Goal: Task Accomplishment & Management: Manage account settings

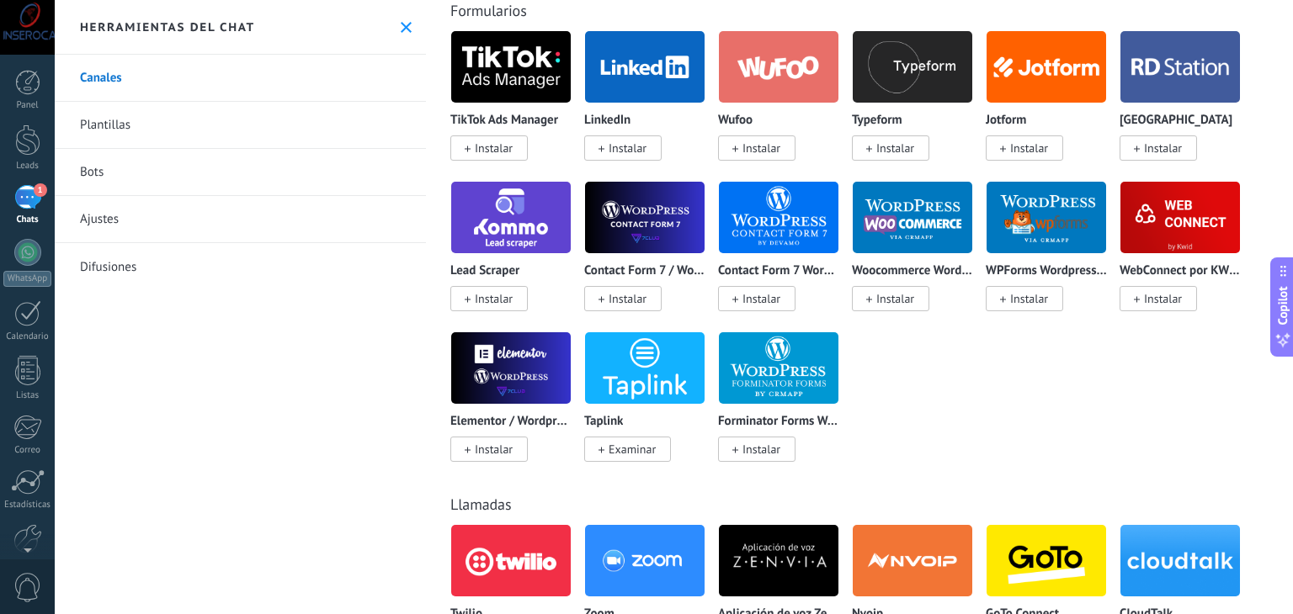
scroll to position [1515, 0]
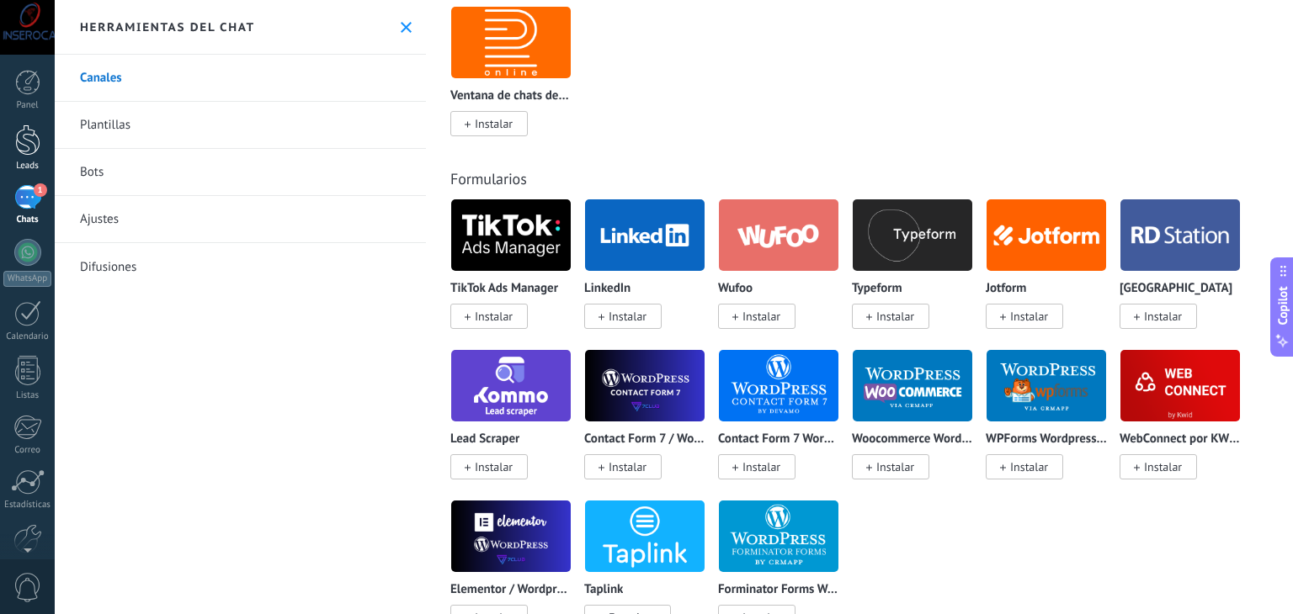
click at [24, 144] on div at bounding box center [27, 140] width 25 height 31
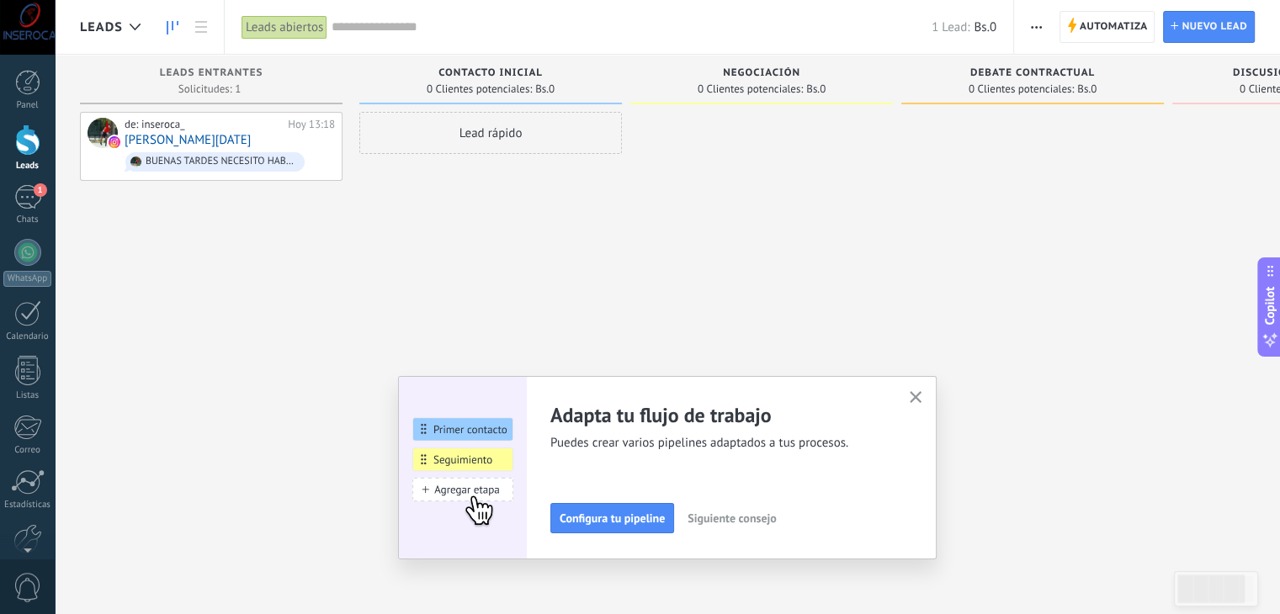
click at [920, 396] on use "button" at bounding box center [916, 397] width 13 height 13
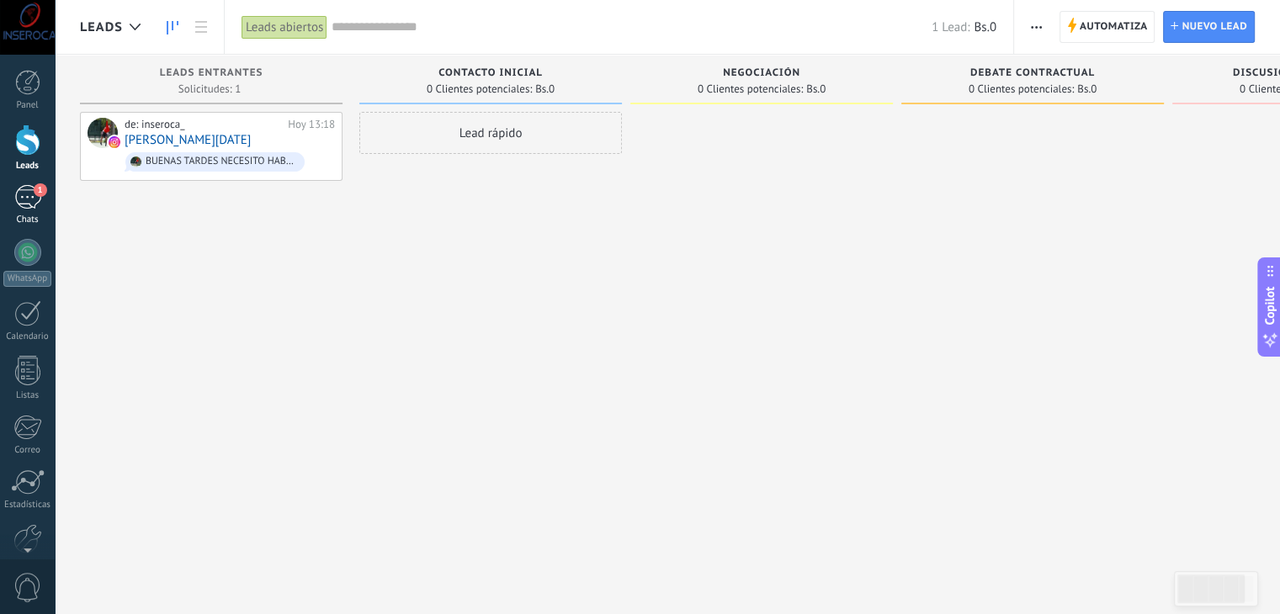
click at [25, 204] on div "1" at bounding box center [27, 197] width 27 height 24
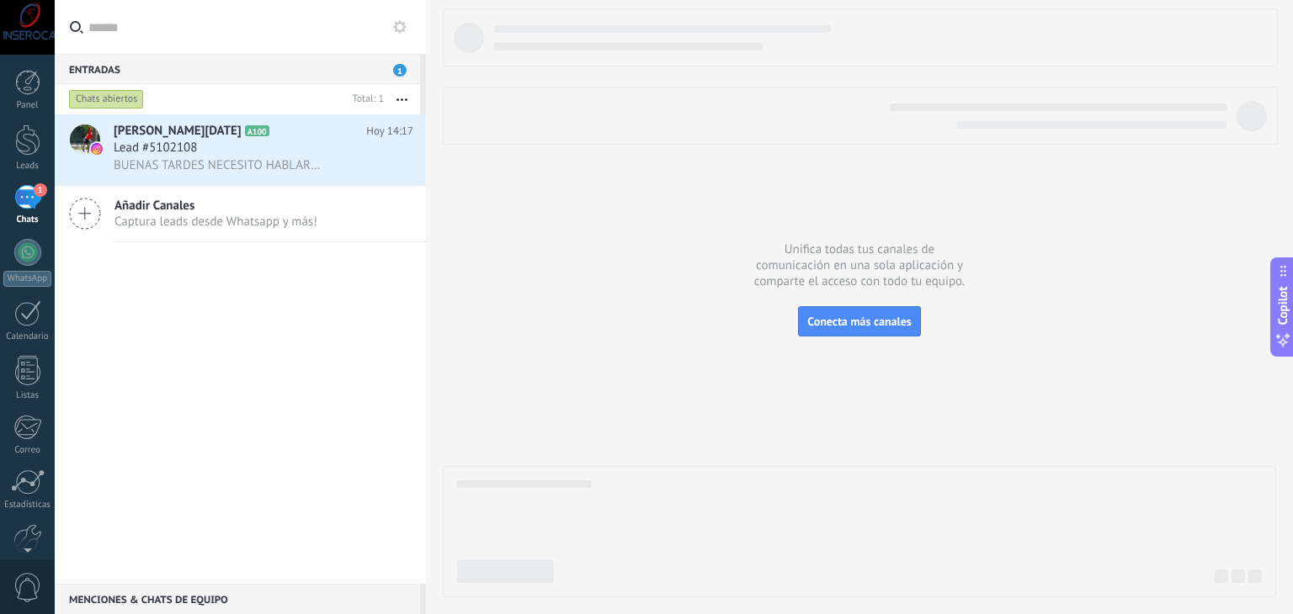
click at [88, 215] on icon at bounding box center [85, 214] width 32 height 32
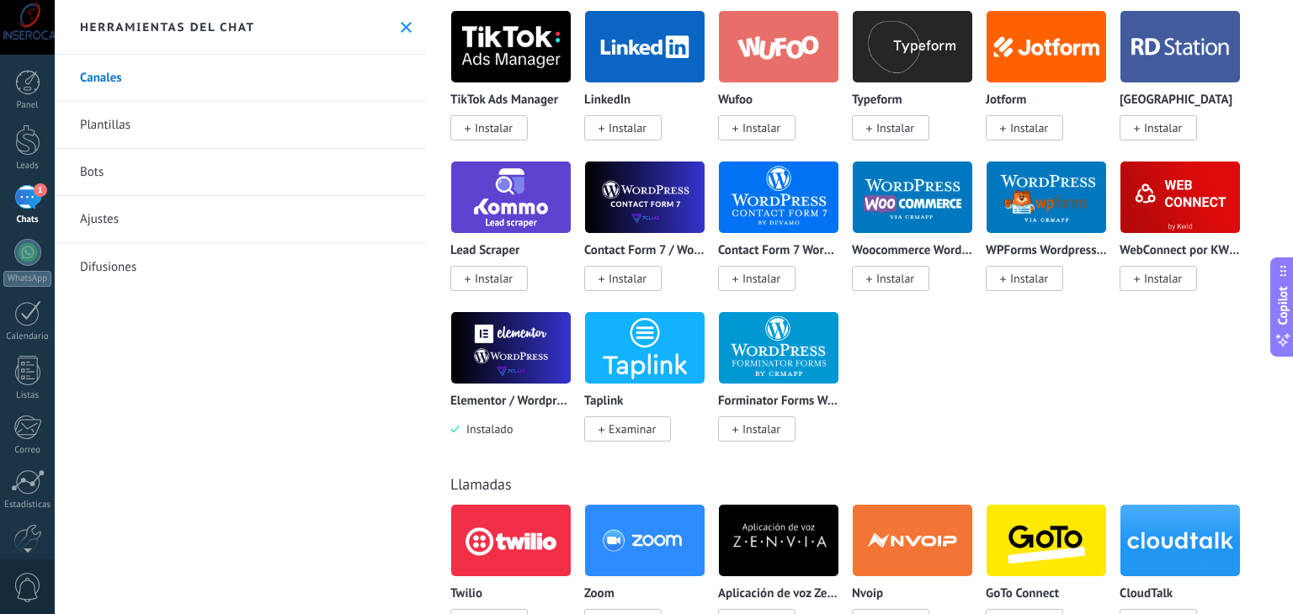
scroll to position [1683, 0]
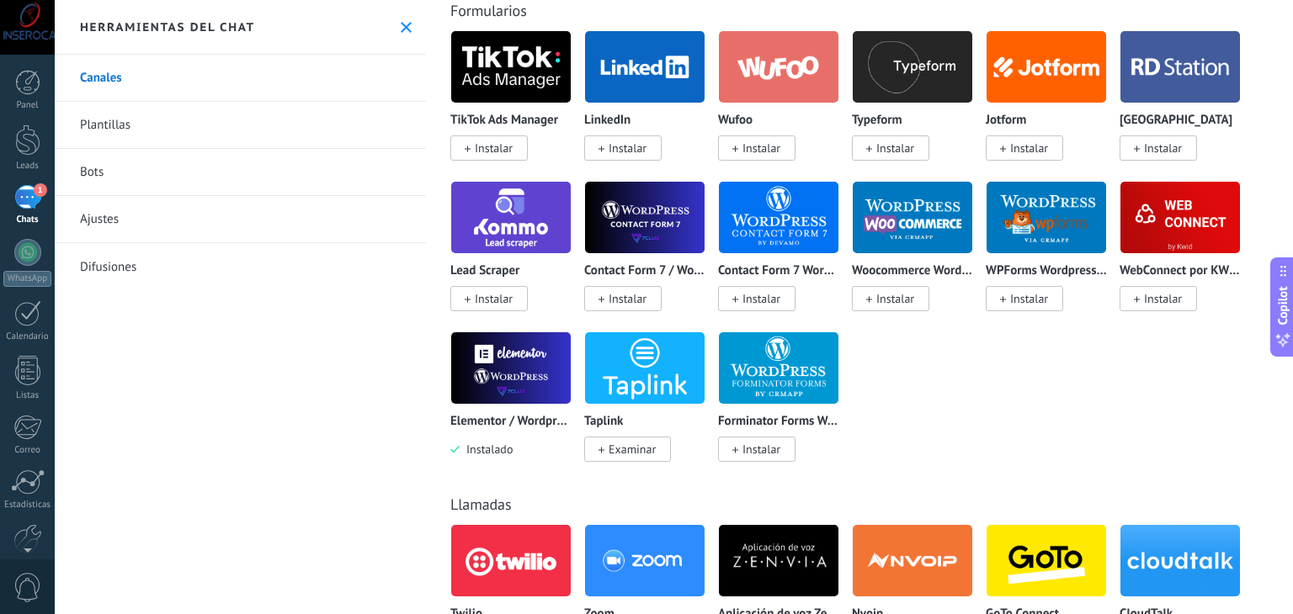
click at [1037, 306] on span "Instalar" at bounding box center [1029, 298] width 38 height 15
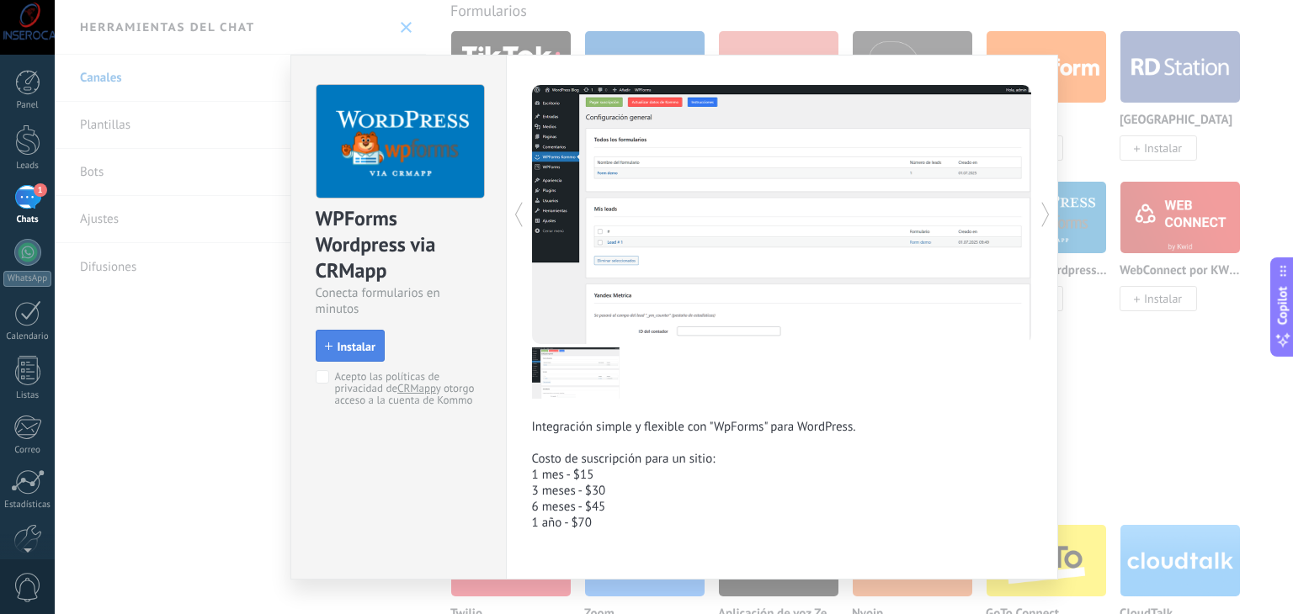
click at [338, 341] on span "Instalar" at bounding box center [357, 347] width 38 height 12
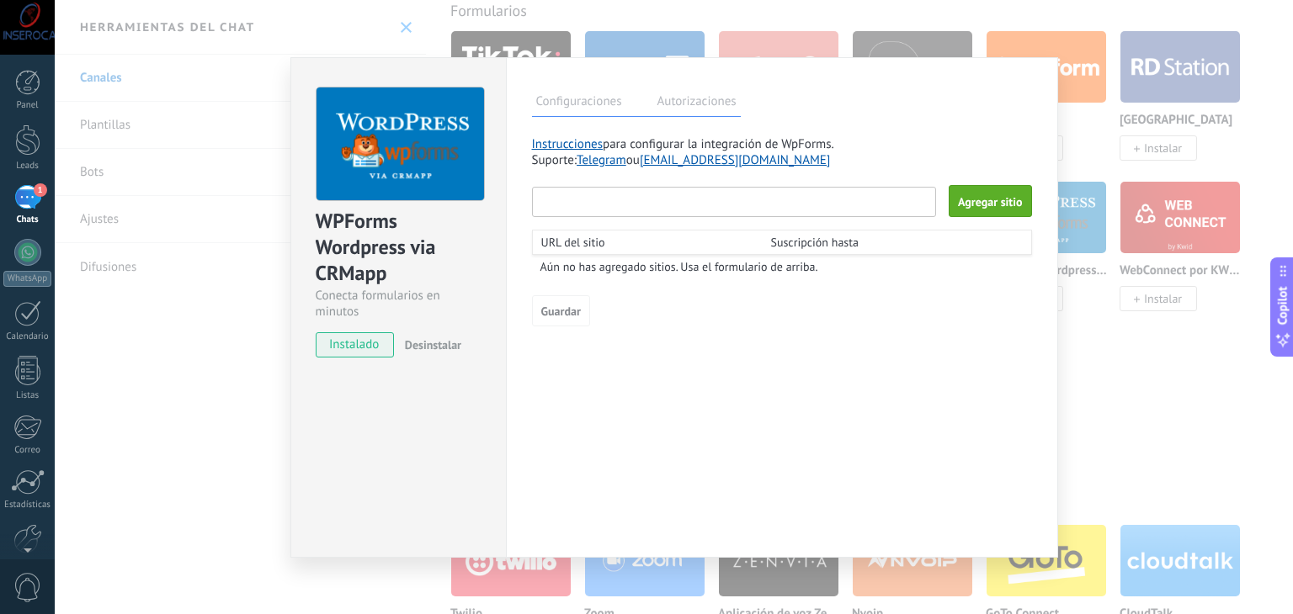
click at [803, 201] on input "text" at bounding box center [734, 202] width 405 height 30
type input "**********"
click at [1003, 201] on span "Agregar sitio" at bounding box center [990, 202] width 64 height 12
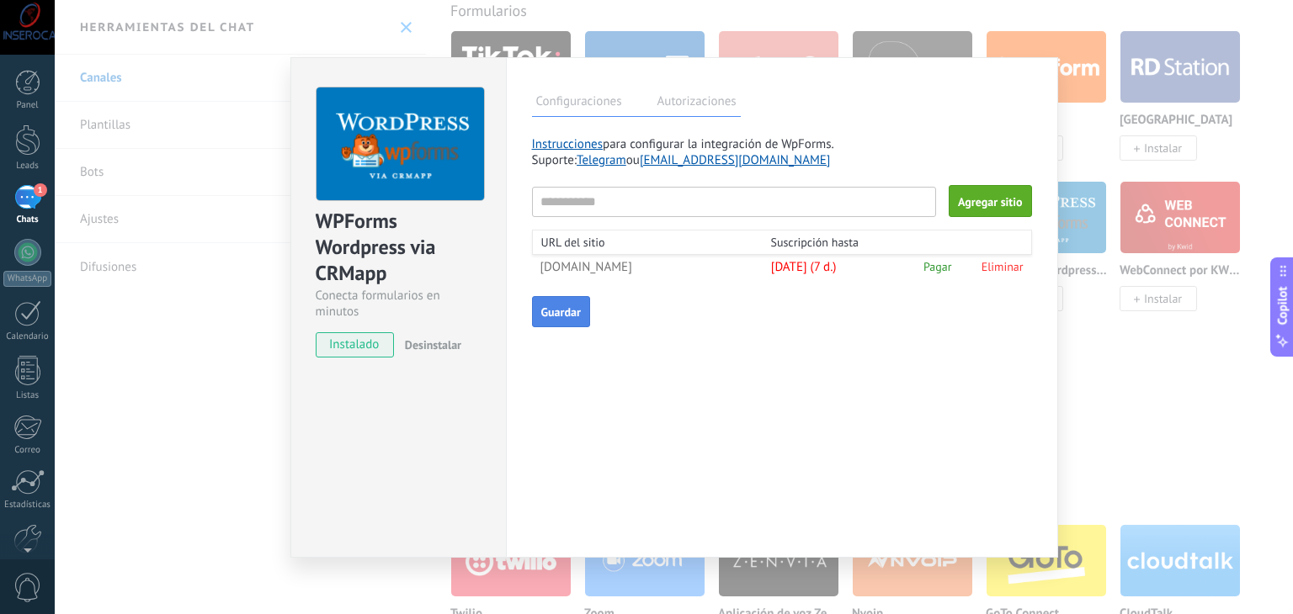
click at [572, 314] on span "Guardar" at bounding box center [561, 312] width 40 height 12
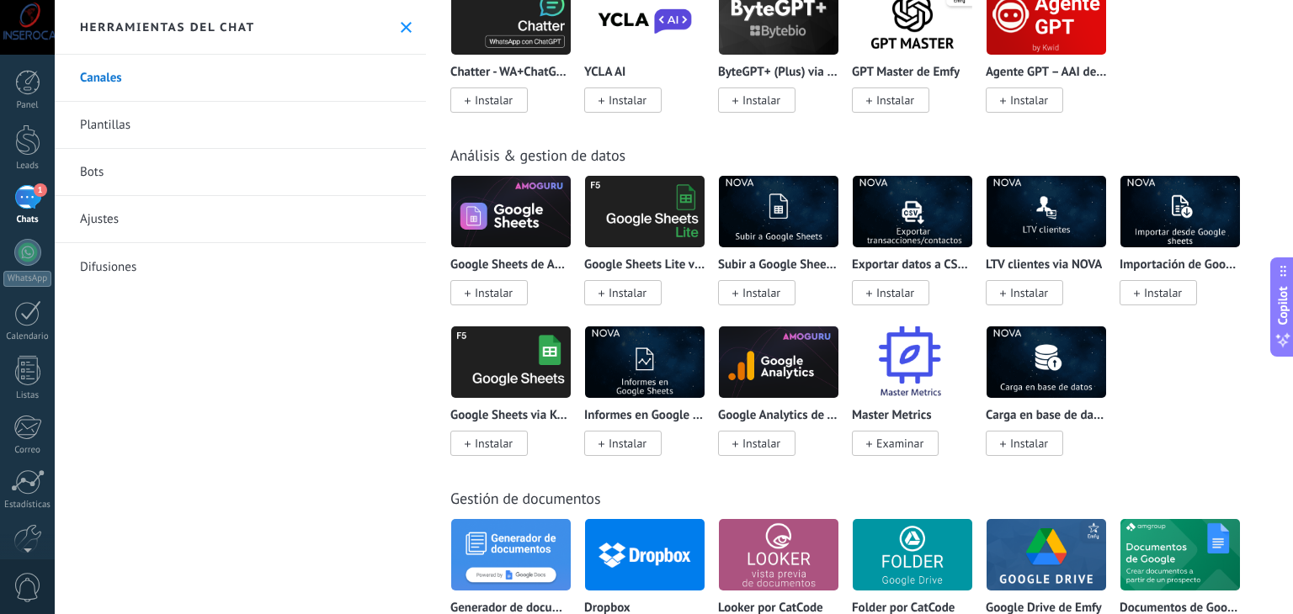
scroll to position [4966, 0]
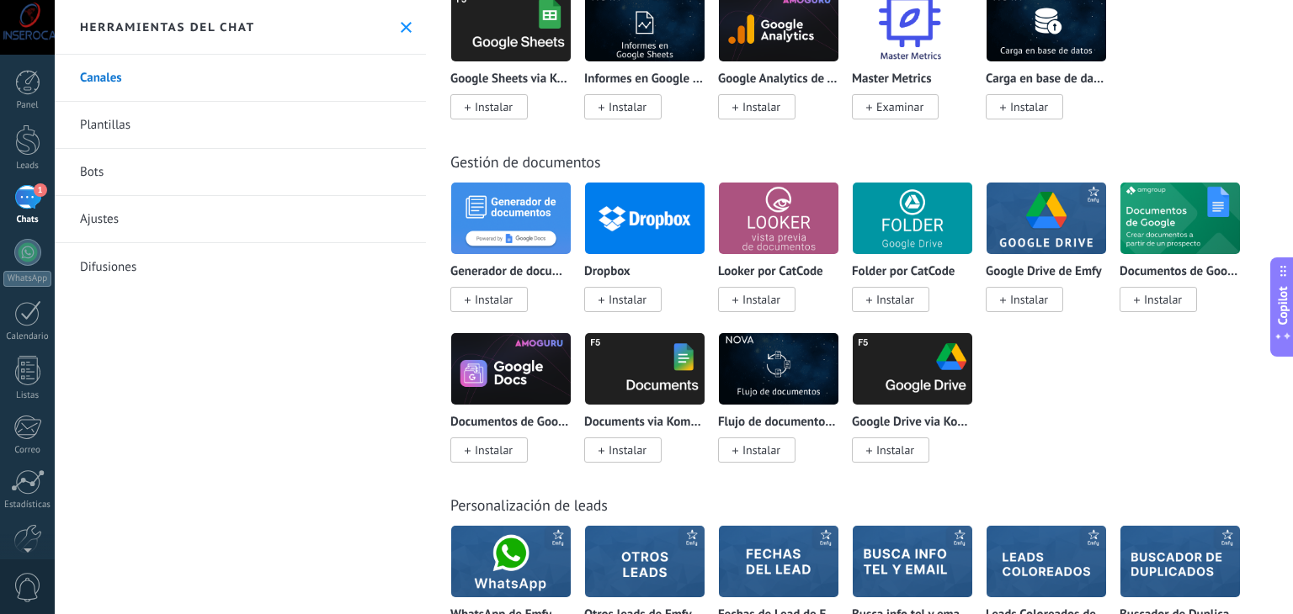
click at [106, 165] on link "Bots" at bounding box center [240, 172] width 371 height 47
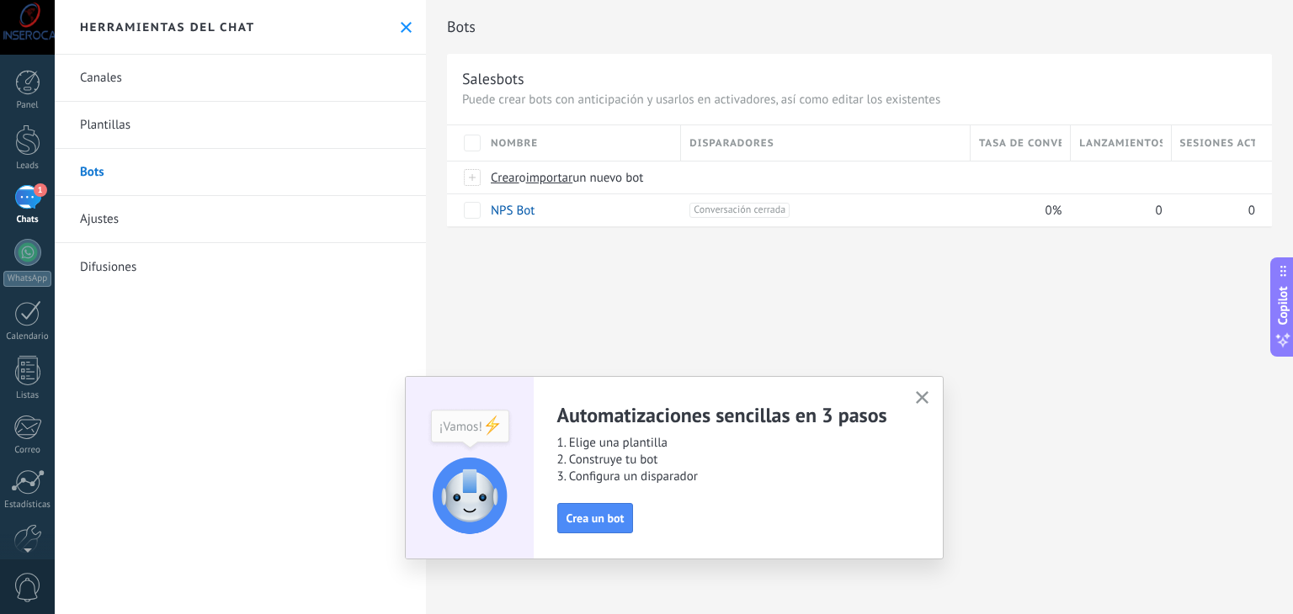
click at [922, 396] on use "button" at bounding box center [922, 397] width 13 height 13
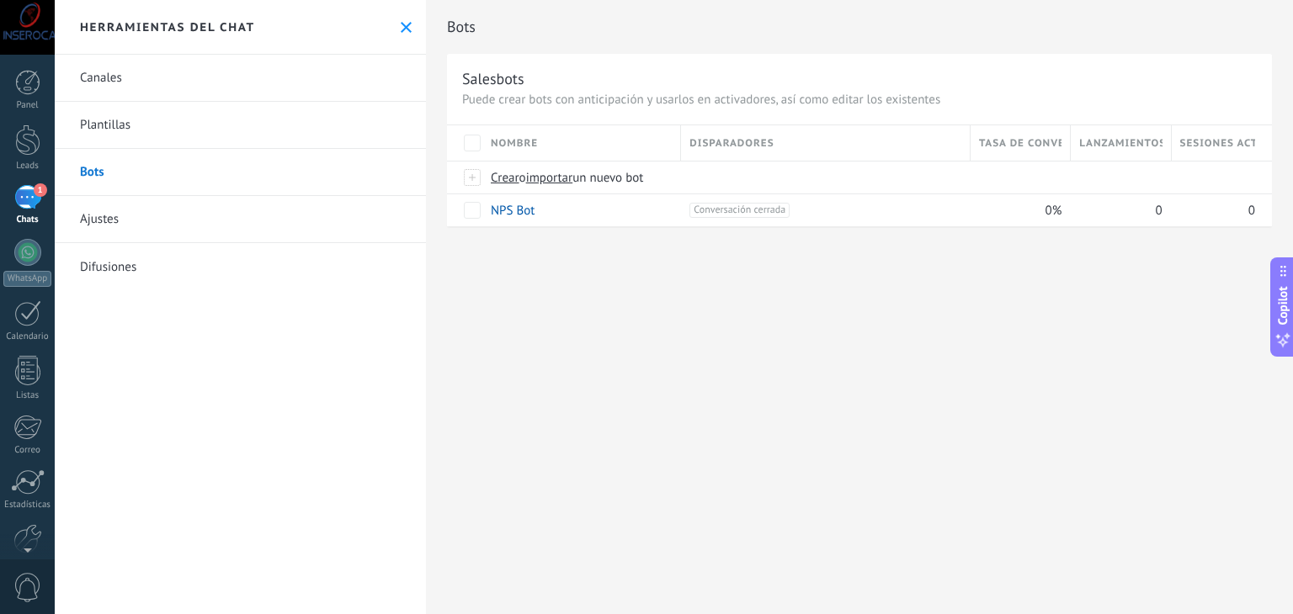
click at [115, 220] on link "Ajustes" at bounding box center [240, 219] width 371 height 47
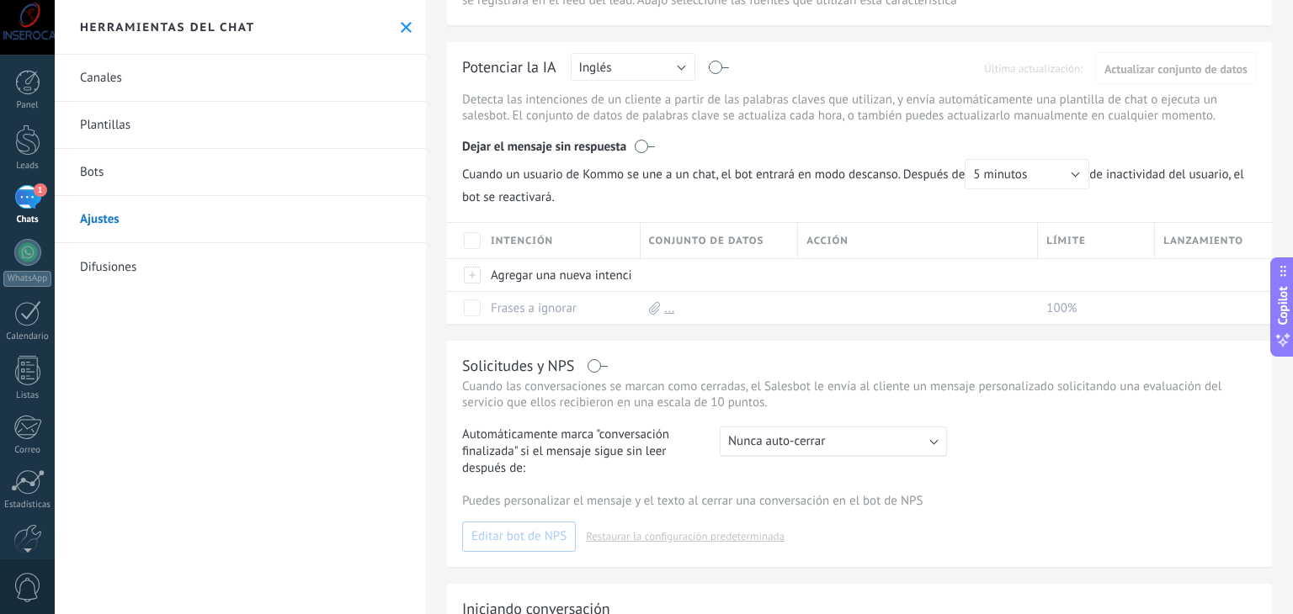
scroll to position [253, 0]
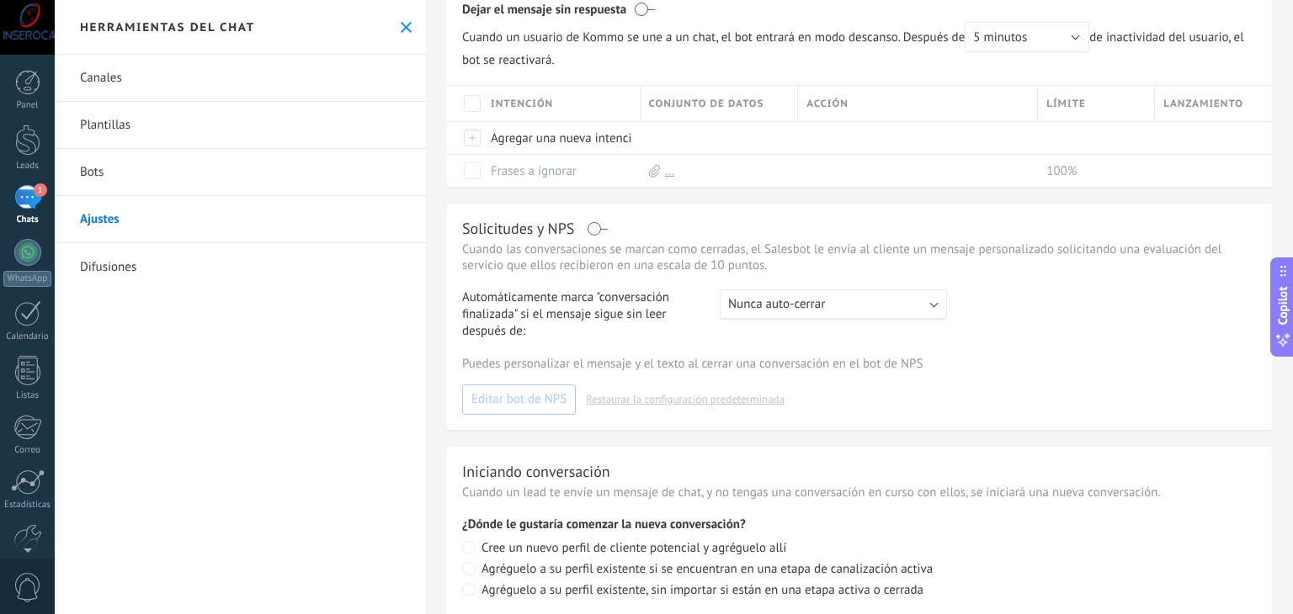
click at [109, 258] on link "Difusiones" at bounding box center [240, 266] width 371 height 47
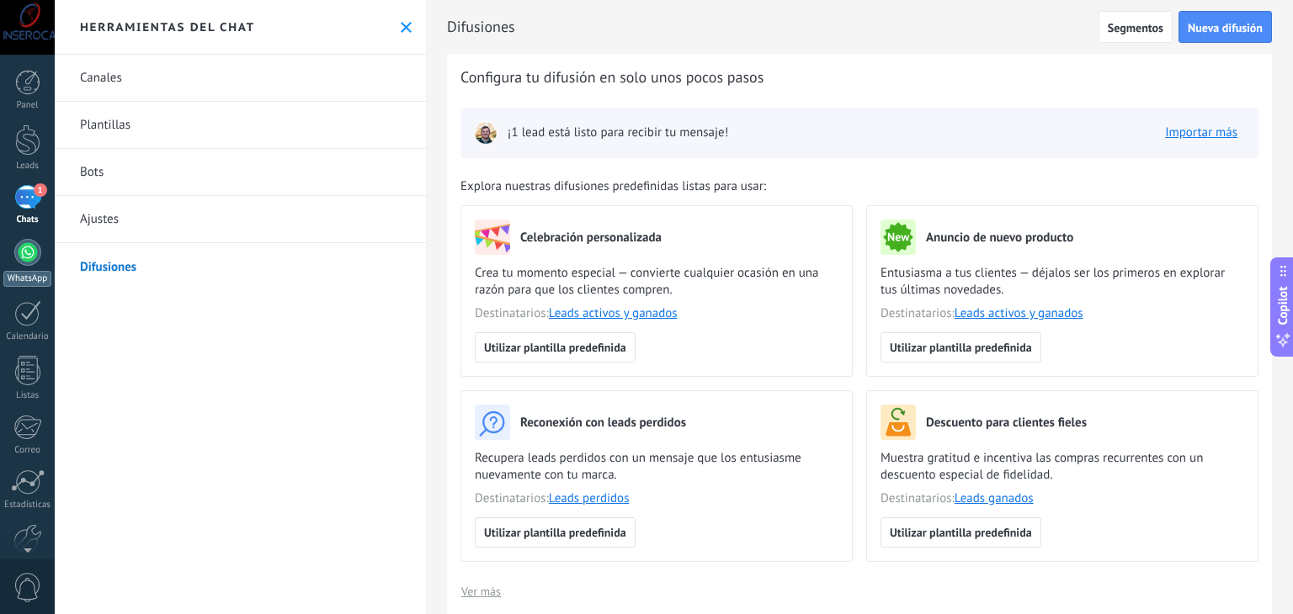
click at [23, 251] on div at bounding box center [27, 252] width 27 height 27
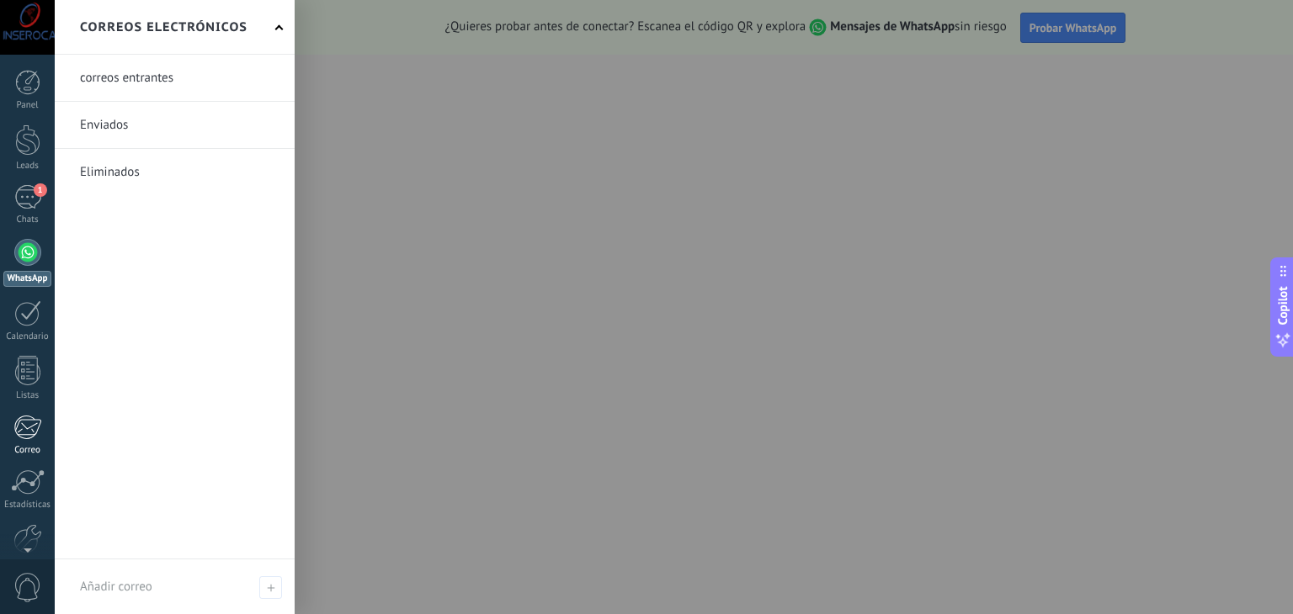
click at [30, 423] on div at bounding box center [27, 427] width 28 height 25
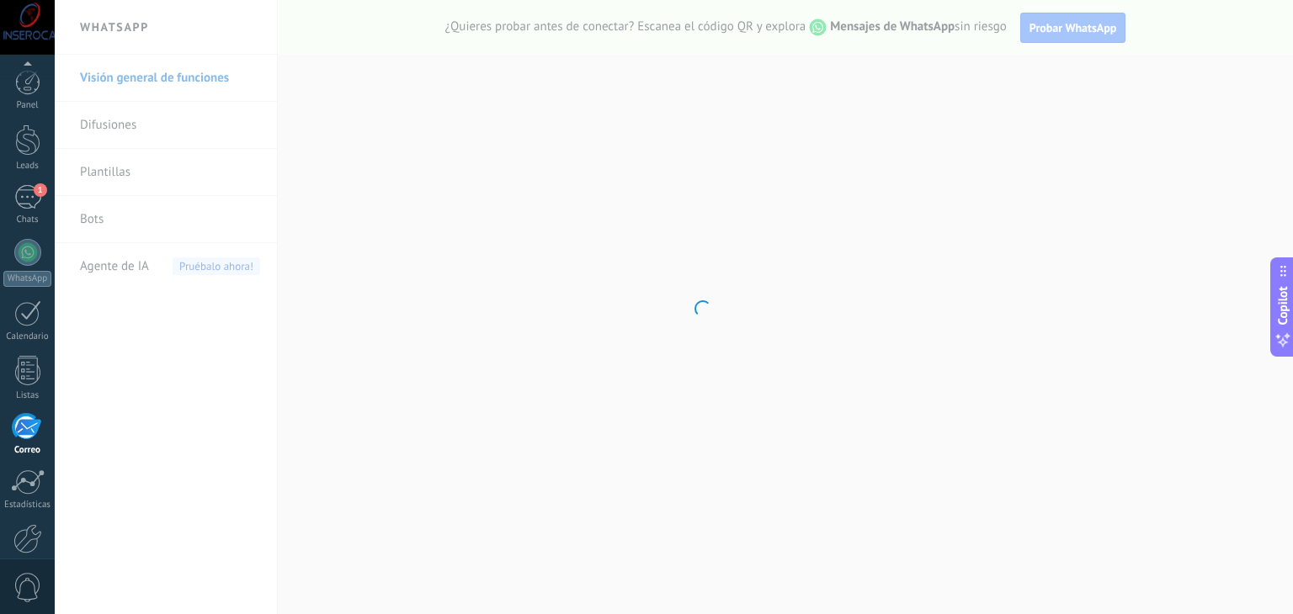
scroll to position [85, 0]
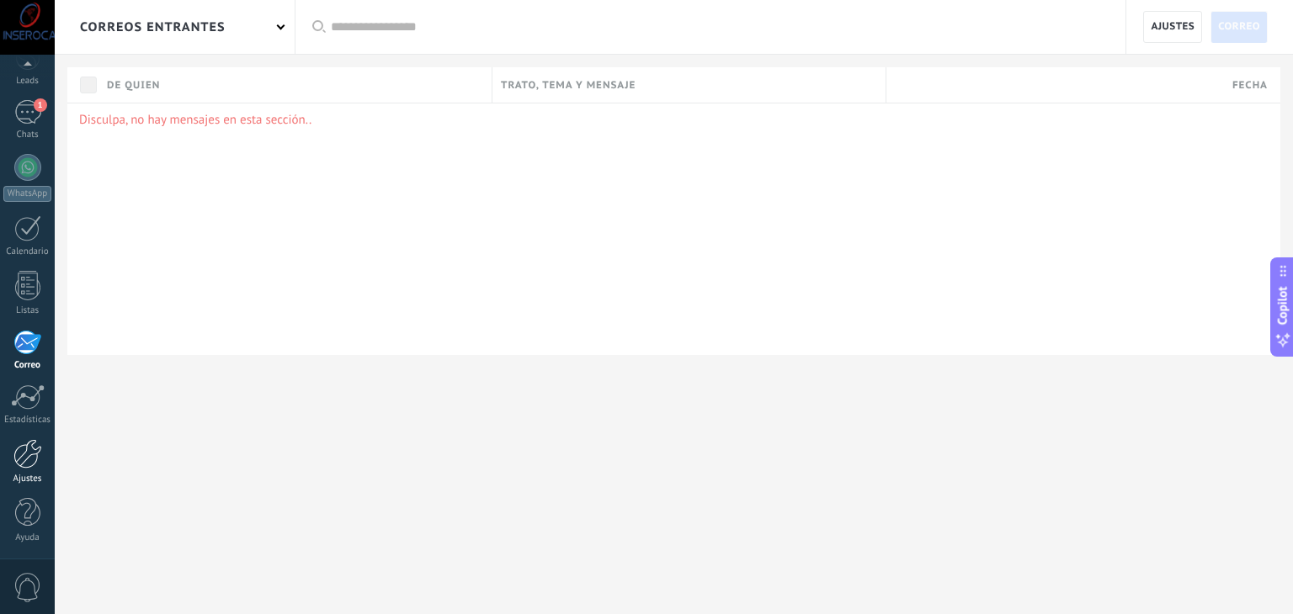
click at [25, 452] on div at bounding box center [27, 453] width 29 height 29
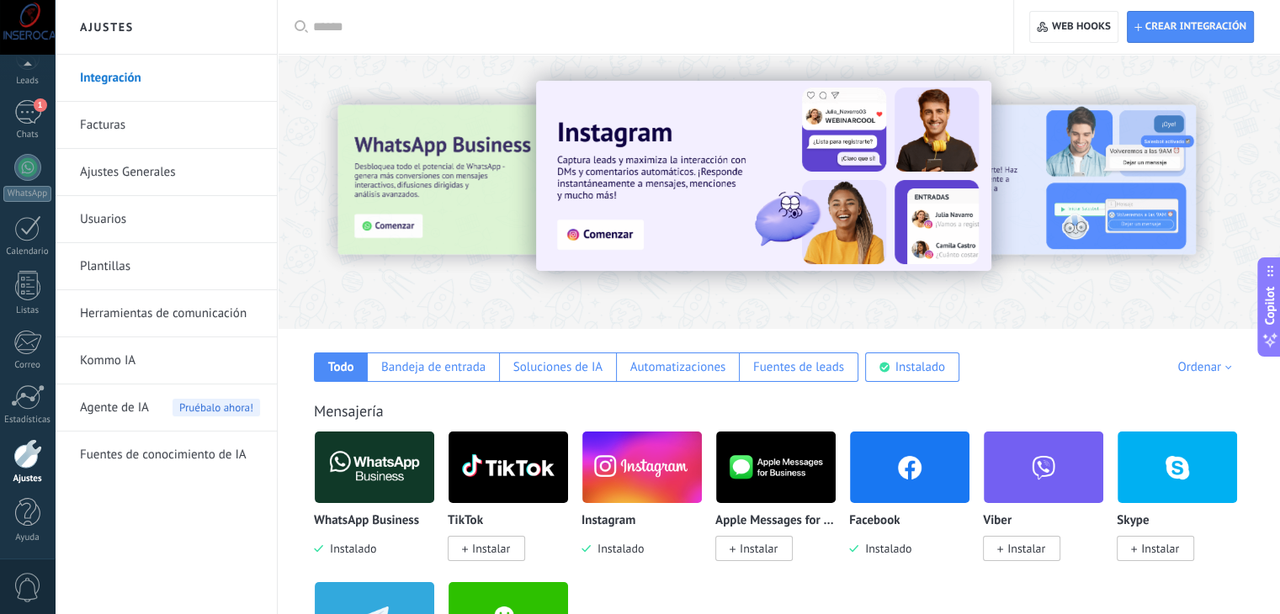
click at [119, 362] on link "Kommo IA" at bounding box center [170, 361] width 180 height 47
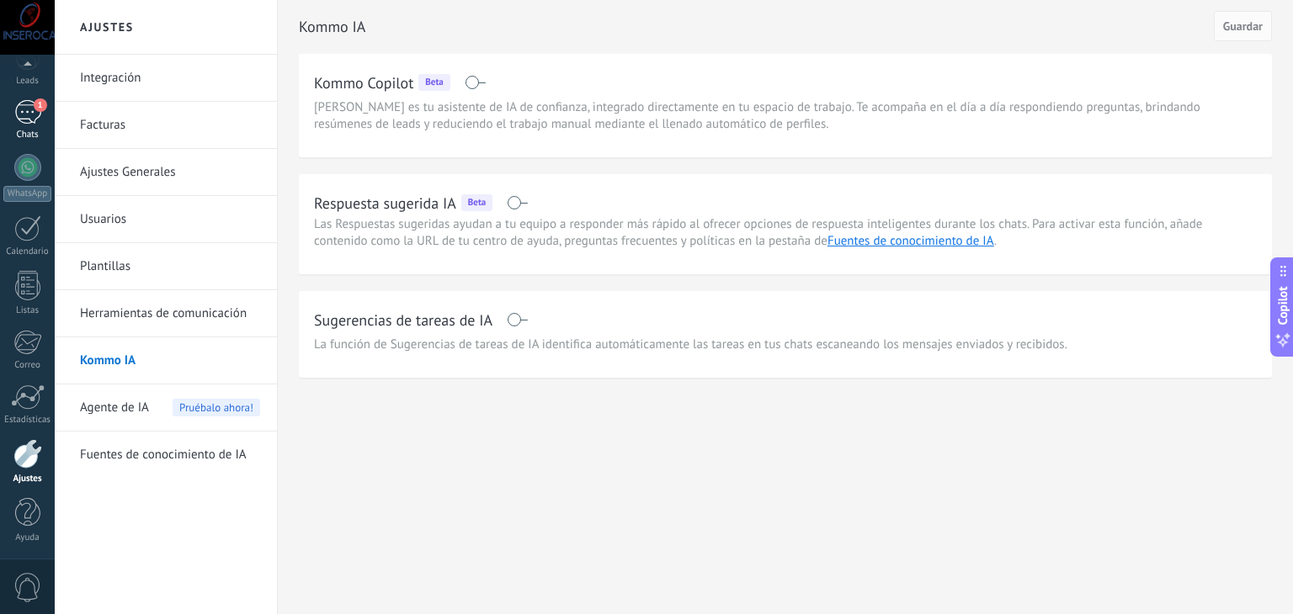
click at [27, 108] on div "1" at bounding box center [27, 112] width 27 height 24
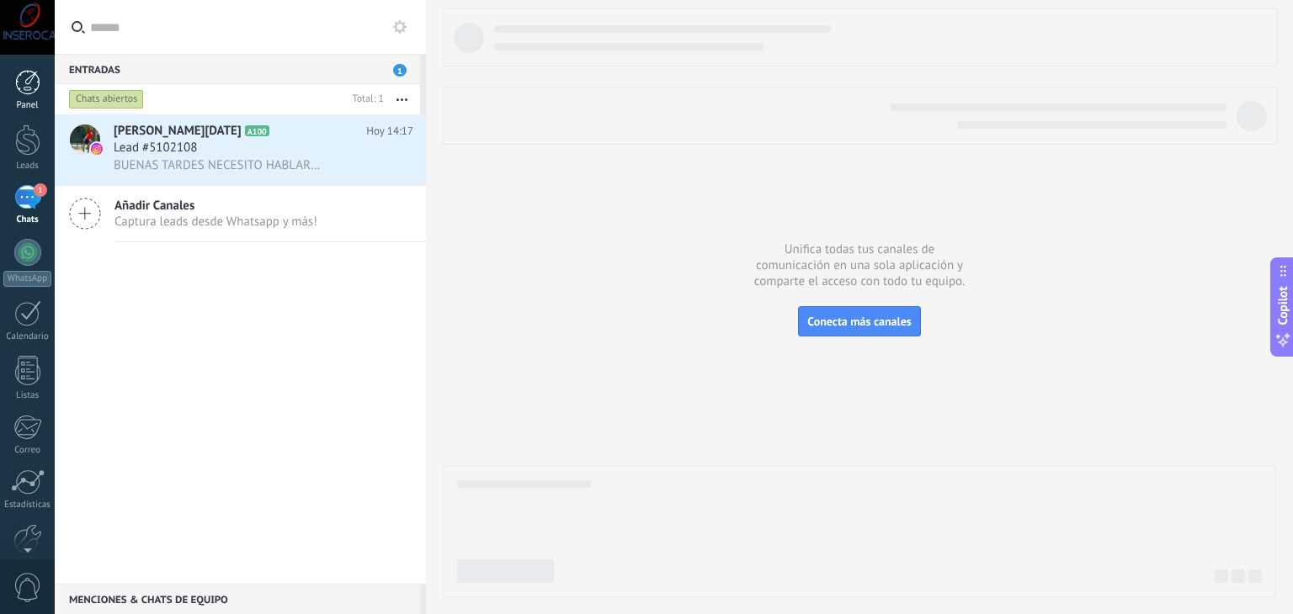
click at [24, 82] on div at bounding box center [27, 82] width 25 height 25
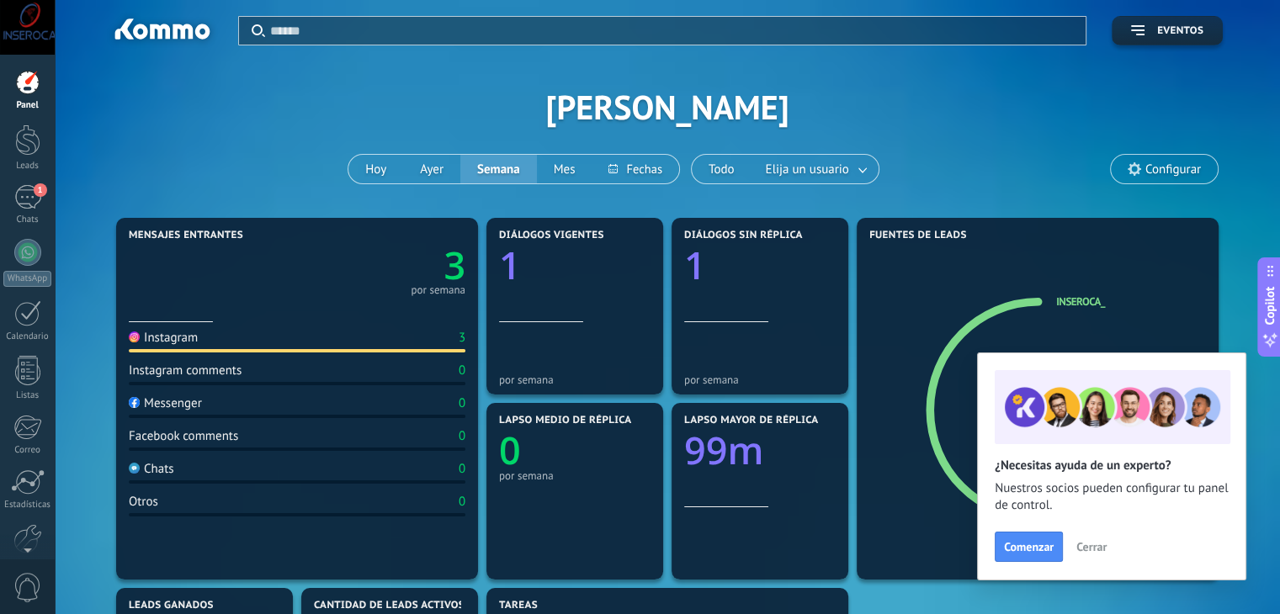
click at [1096, 546] on span "Cerrar" at bounding box center [1092, 547] width 30 height 12
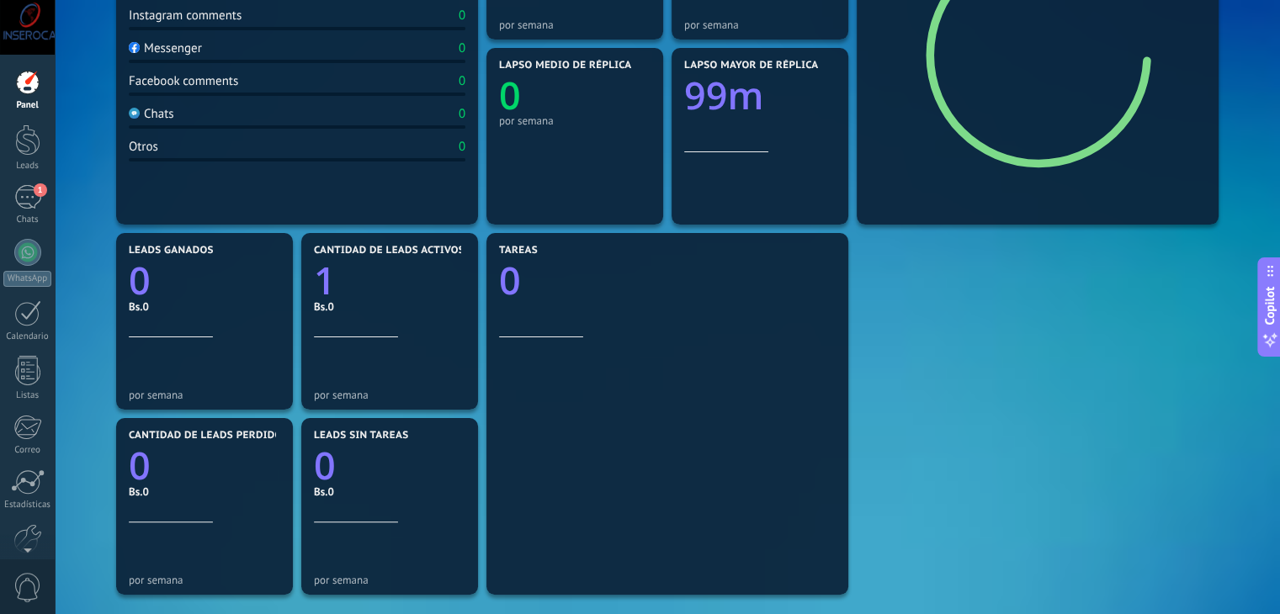
scroll to position [577, 0]
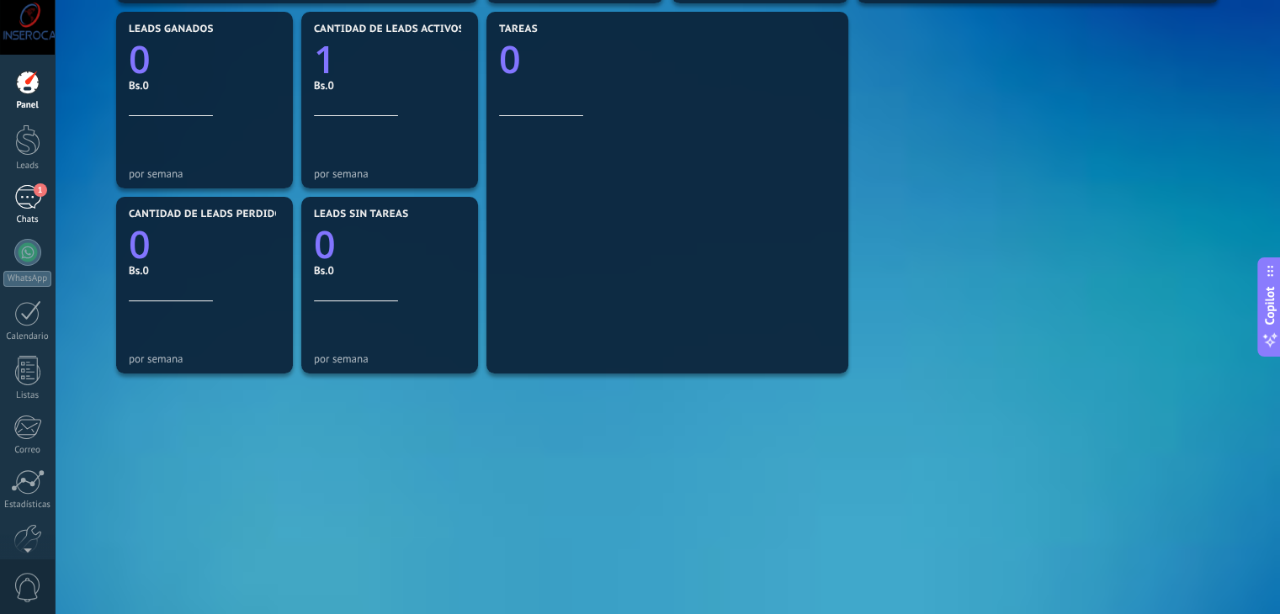
click at [25, 196] on div "1" at bounding box center [27, 197] width 27 height 24
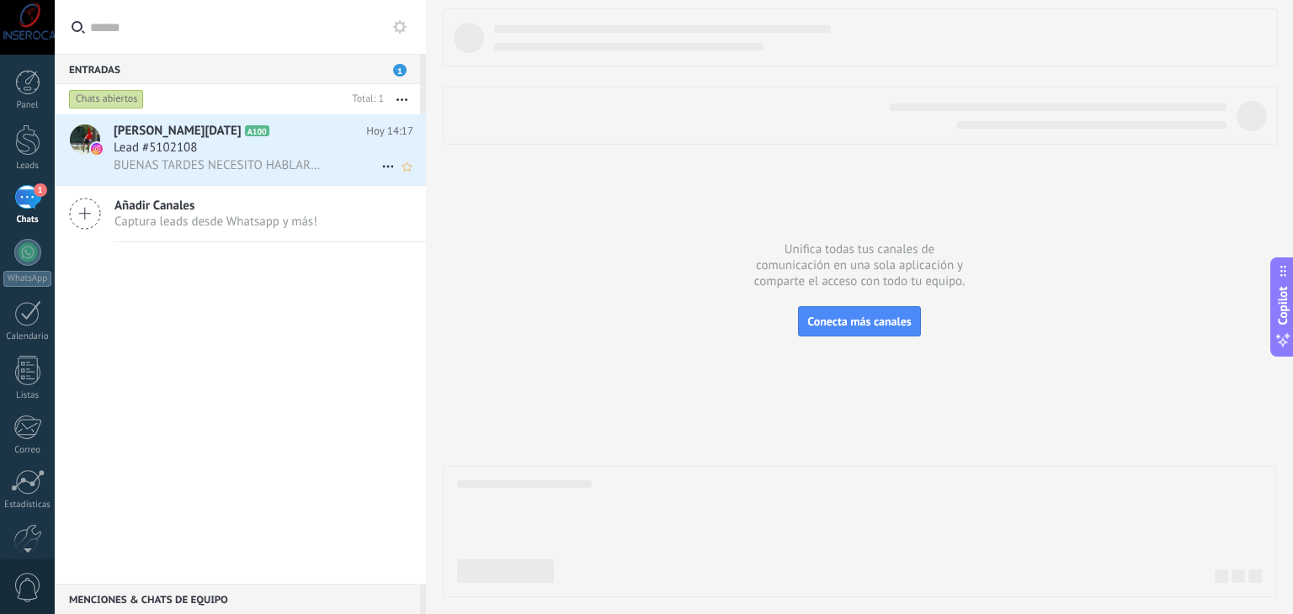
click at [263, 156] on div "Lead #5102108" at bounding box center [264, 148] width 300 height 17
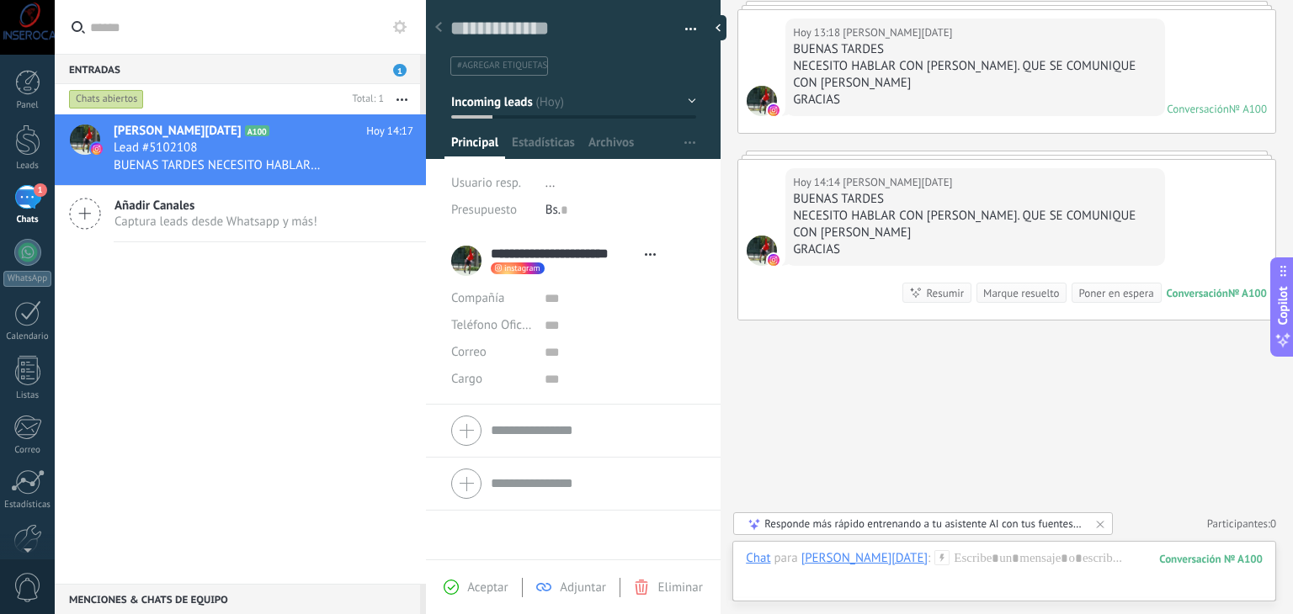
scroll to position [327, 0]
click at [1024, 295] on div "Marque resuelto" at bounding box center [1021, 293] width 76 height 16
click at [1009, 290] on div "Marque resuelto" at bounding box center [1021, 293] width 76 height 16
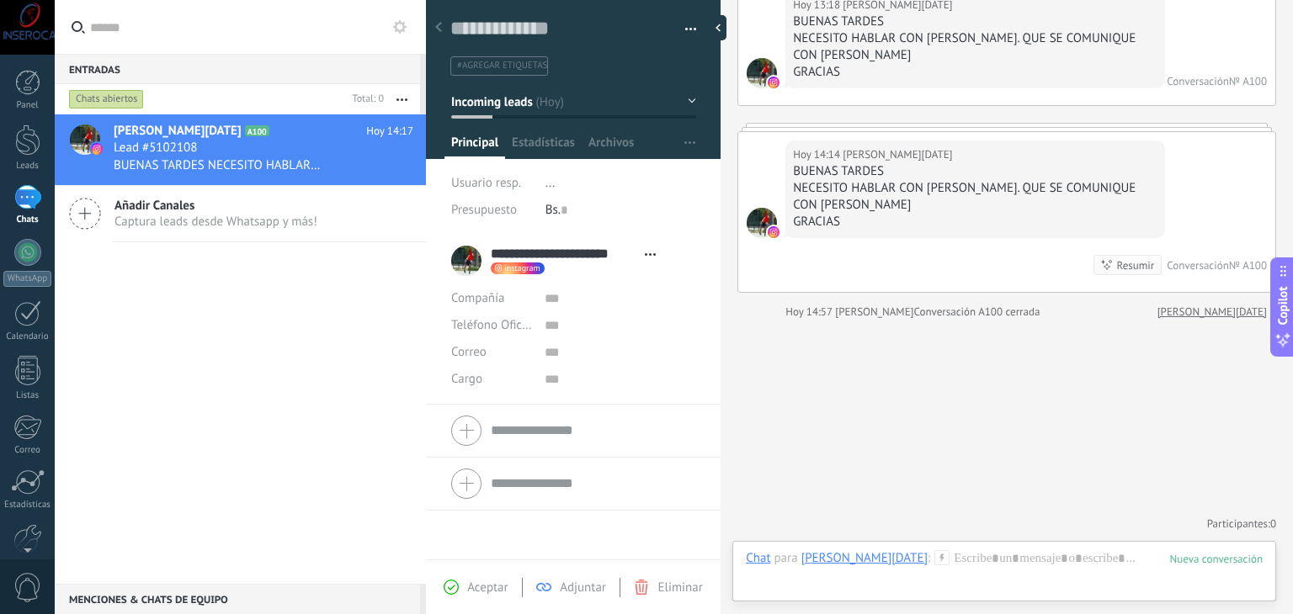
scroll to position [355, 0]
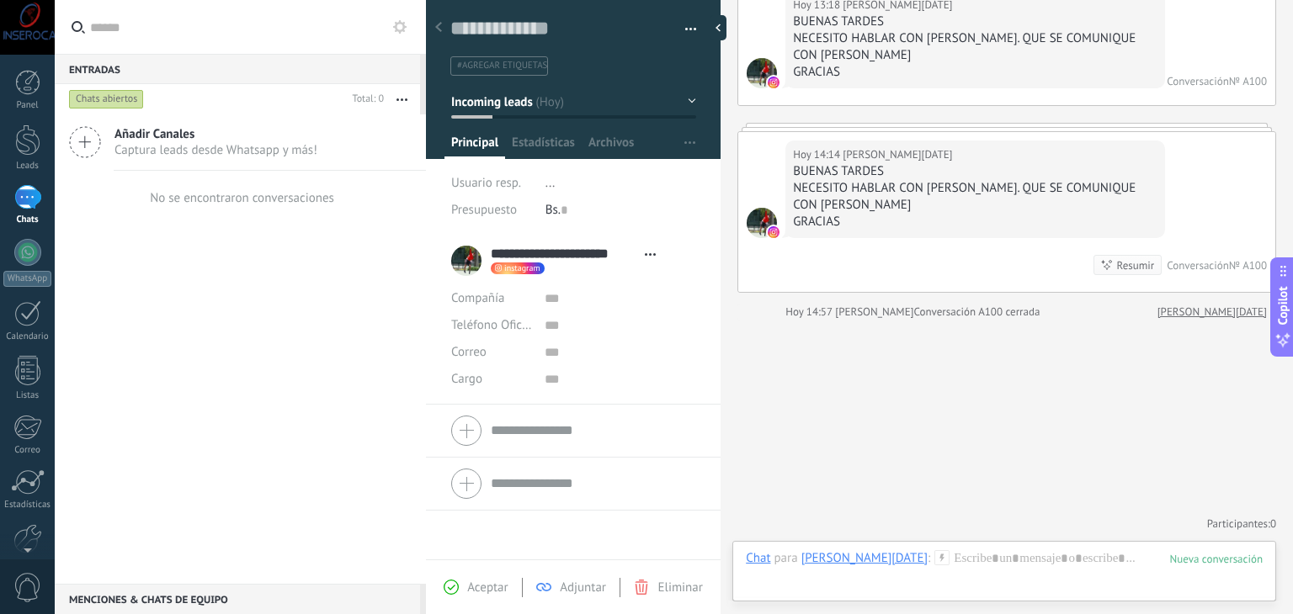
click at [435, 29] on icon at bounding box center [438, 27] width 7 height 10
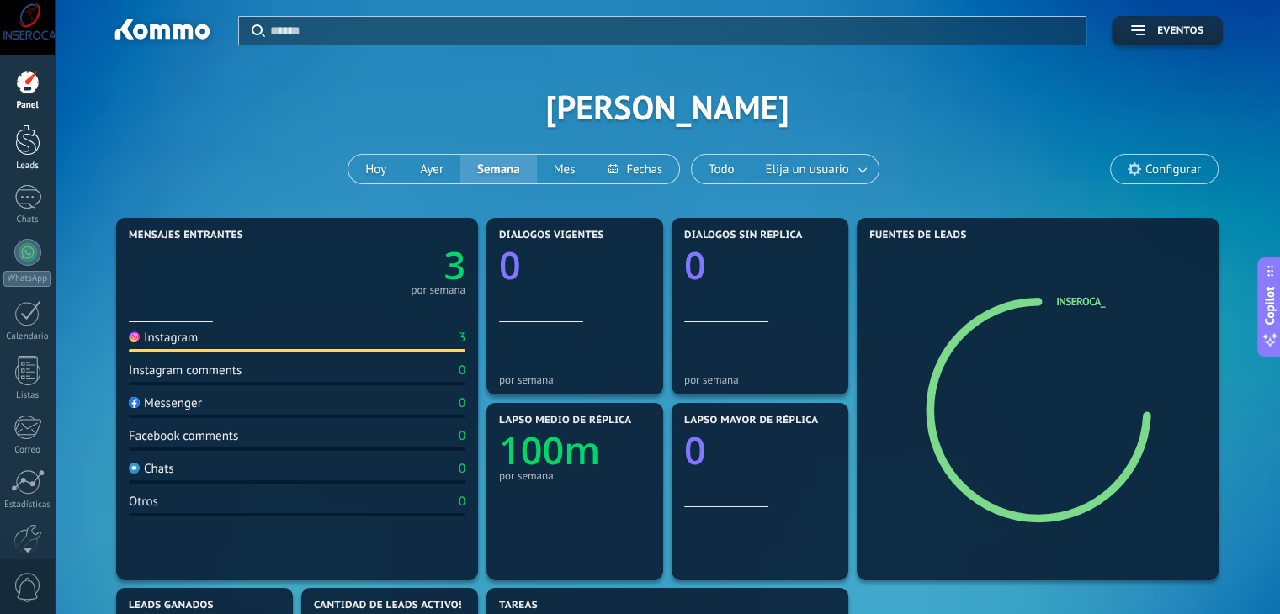
click at [28, 146] on div at bounding box center [27, 140] width 25 height 31
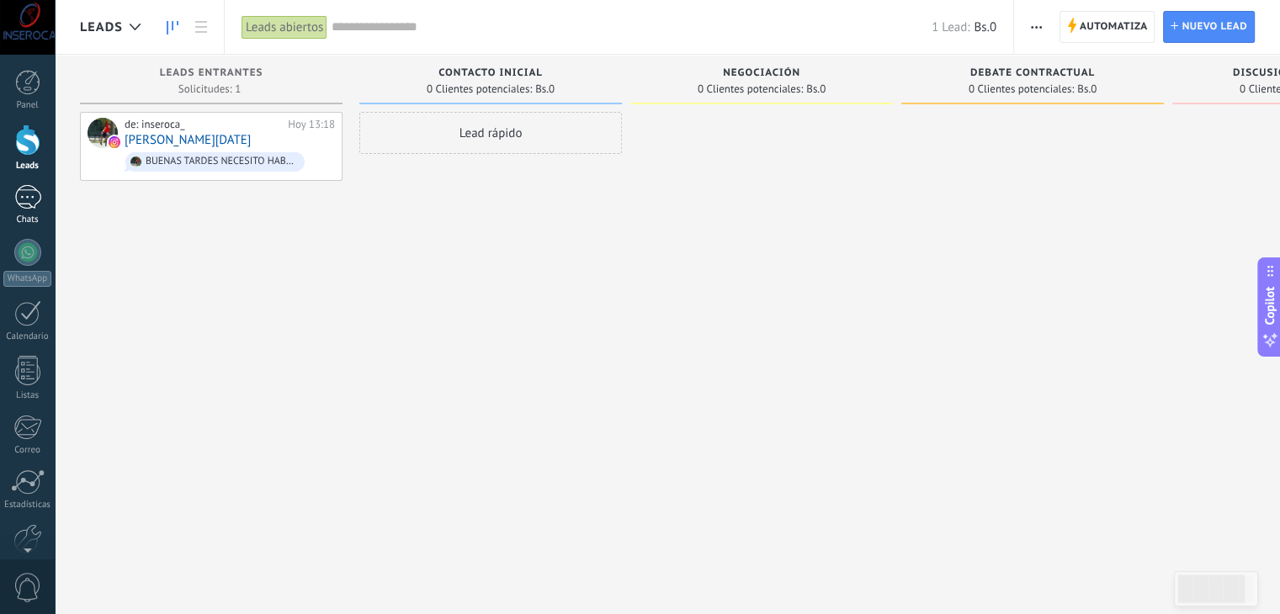
click at [27, 198] on div "1" at bounding box center [27, 197] width 27 height 24
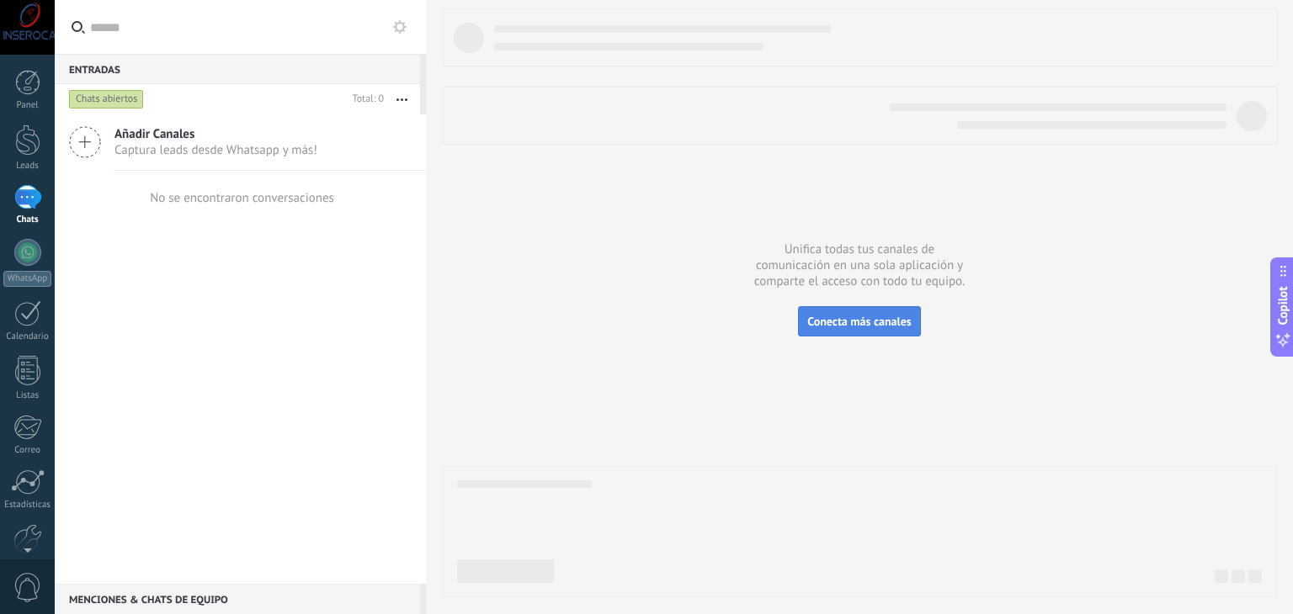
click at [875, 317] on span "Conecta más canales" at bounding box center [859, 321] width 104 height 15
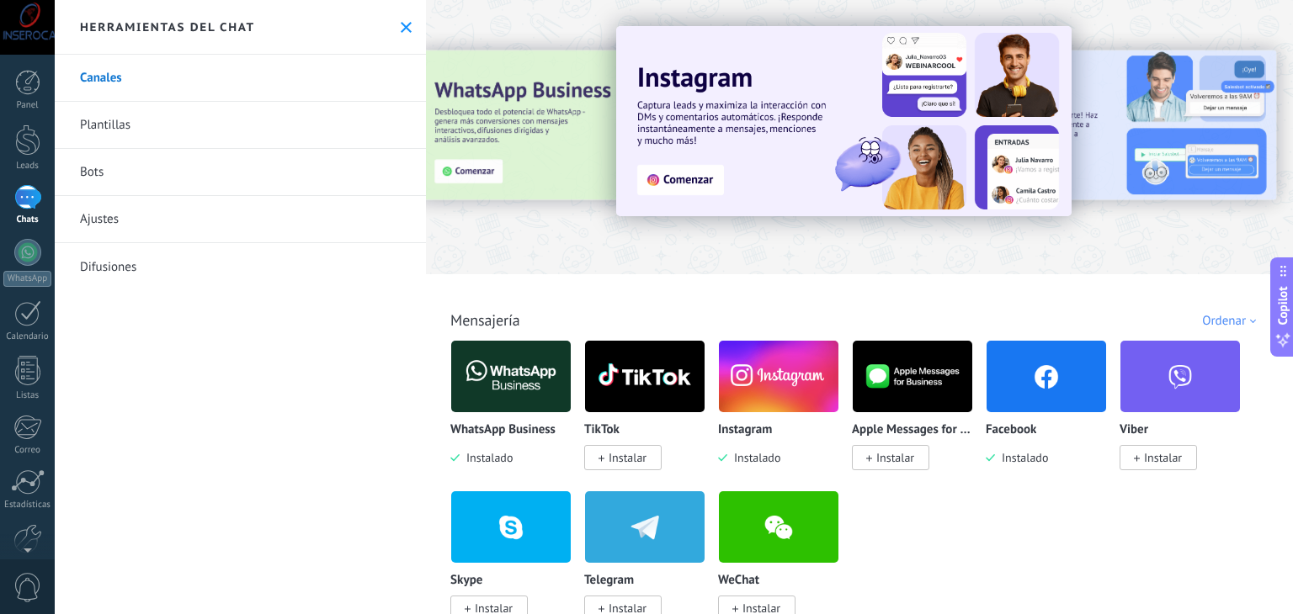
click at [1165, 129] on div at bounding box center [1276, 137] width 379 height 152
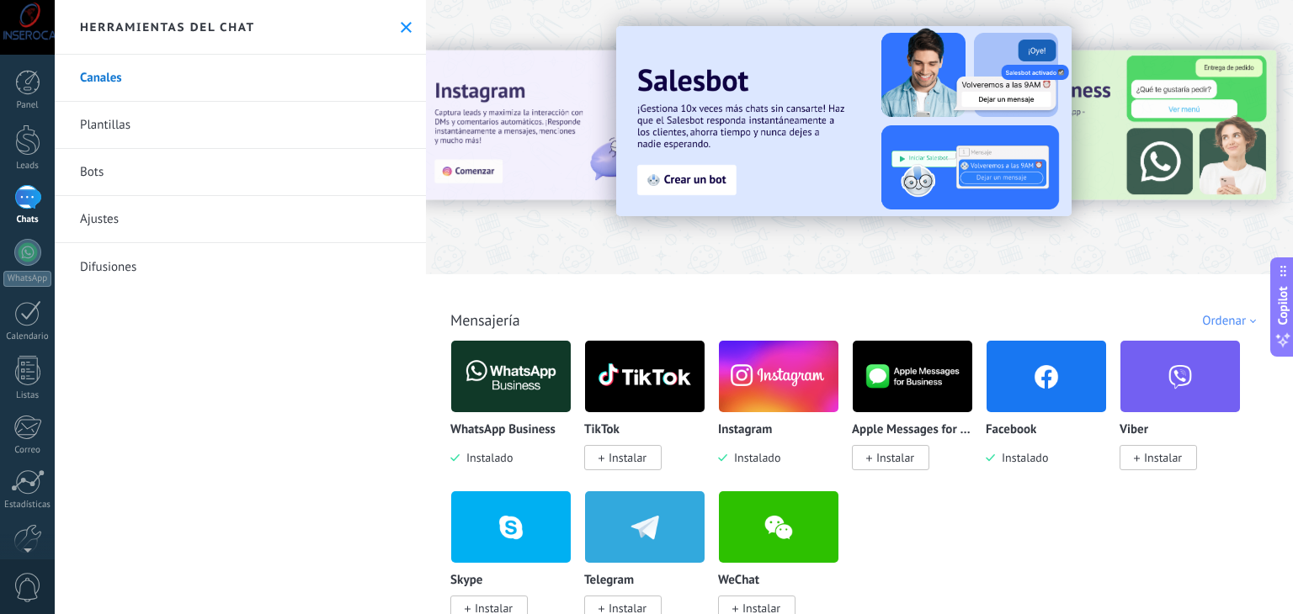
click at [1169, 146] on div at bounding box center [1276, 137] width 379 height 152
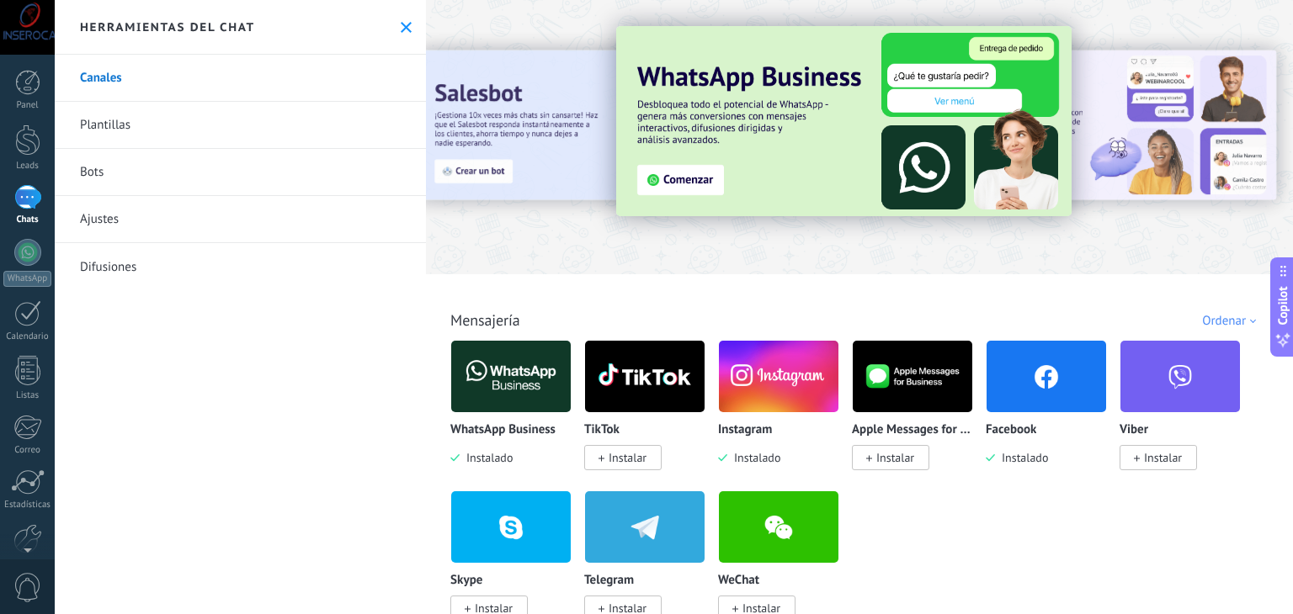
click at [1154, 122] on div at bounding box center [1276, 137] width 379 height 152
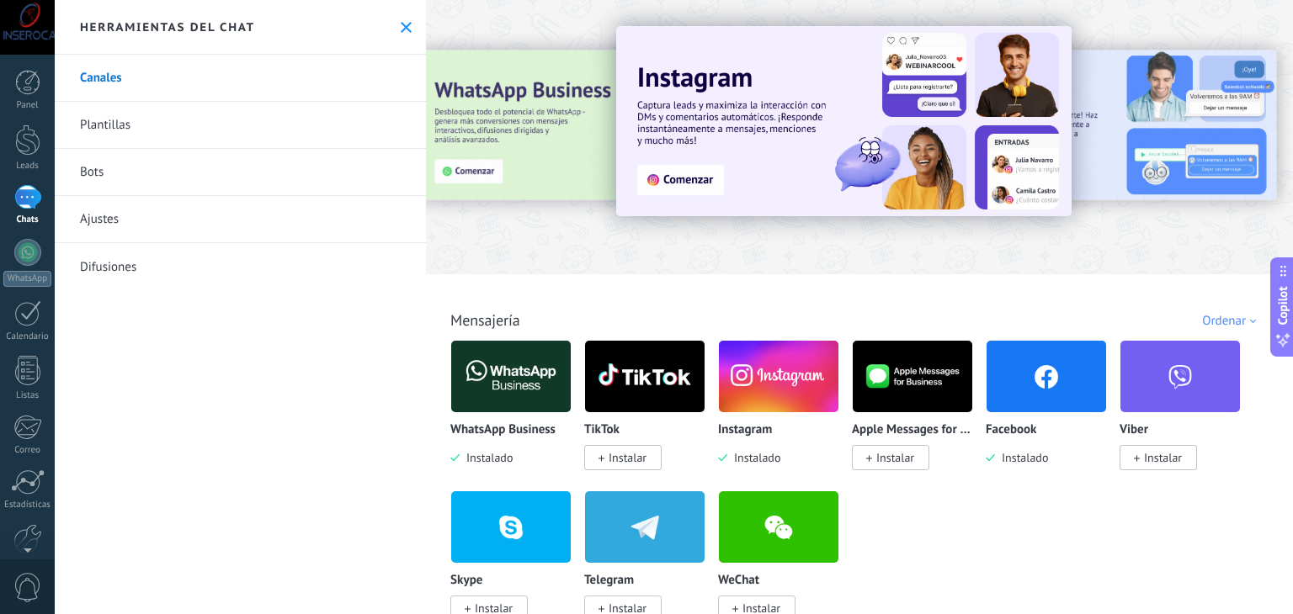
click at [1204, 100] on div at bounding box center [1276, 137] width 379 height 152
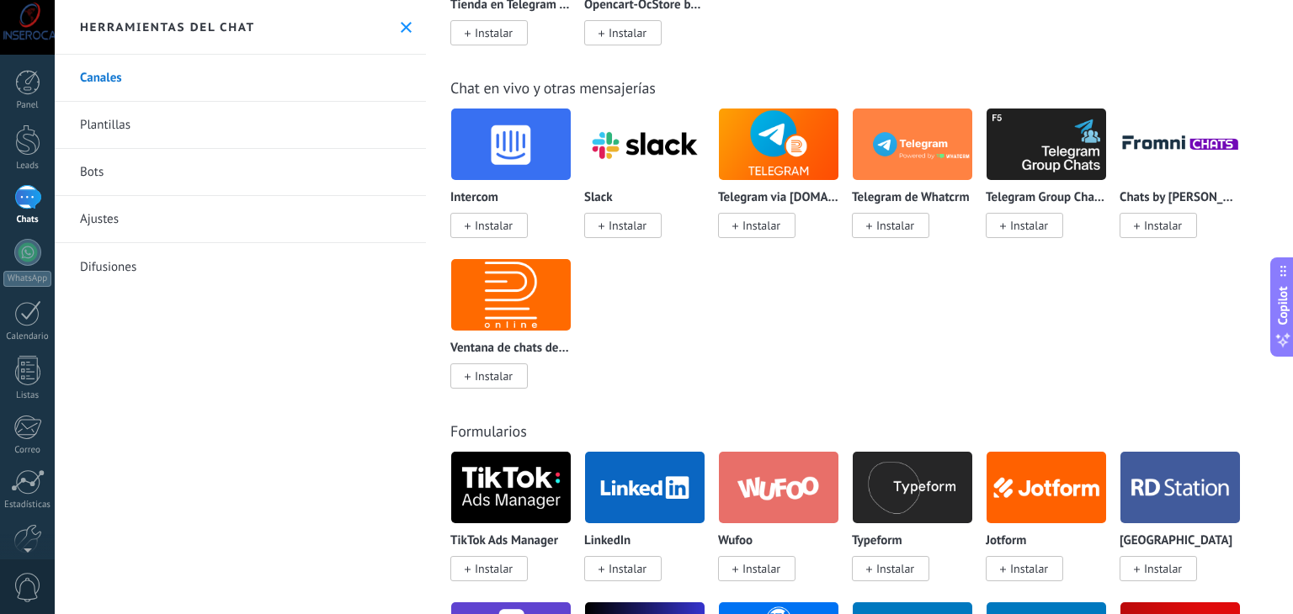
scroll to position [1599, 0]
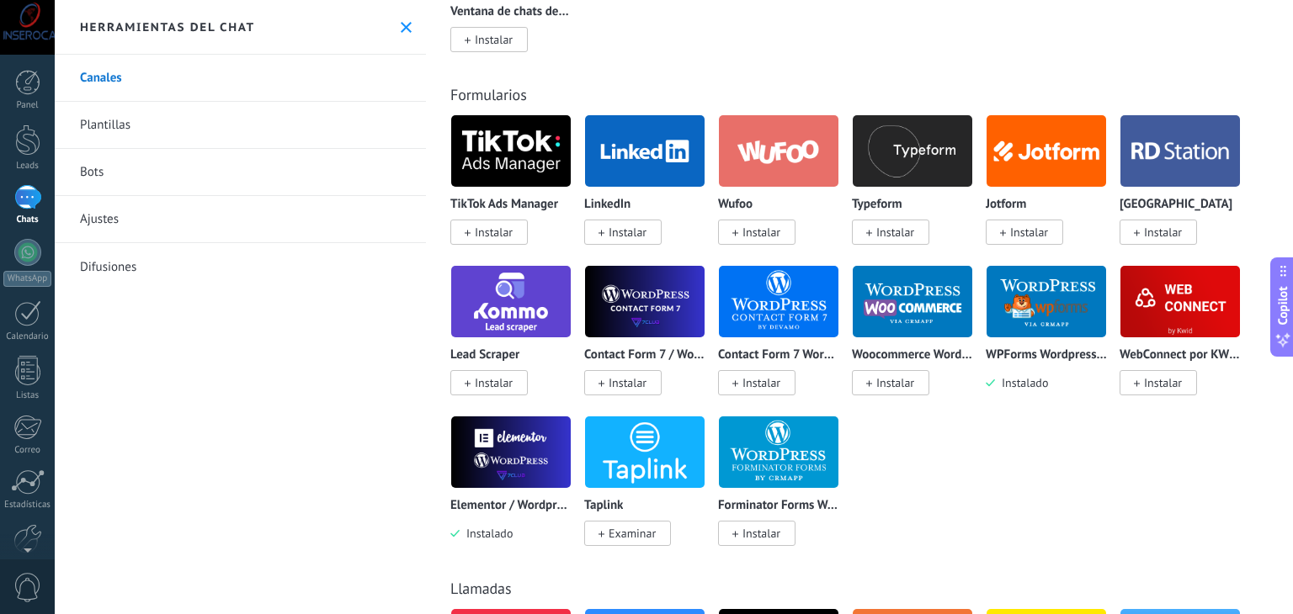
click at [125, 184] on link "Bots" at bounding box center [240, 172] width 371 height 47
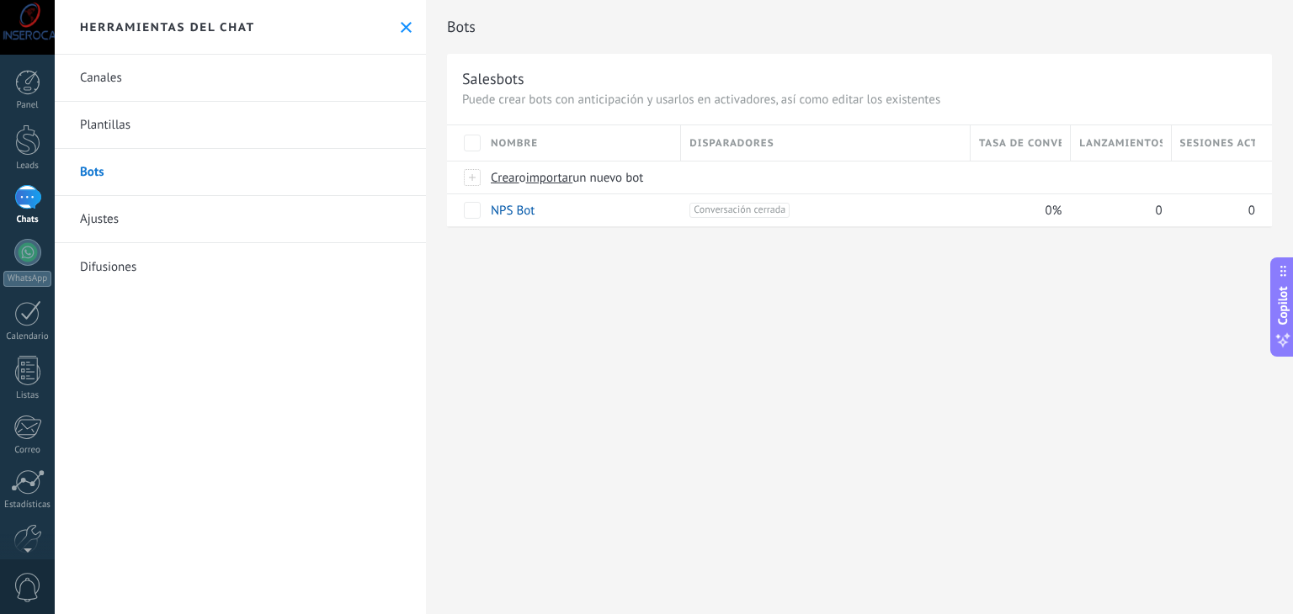
click at [145, 125] on link "Plantillas" at bounding box center [240, 125] width 371 height 47
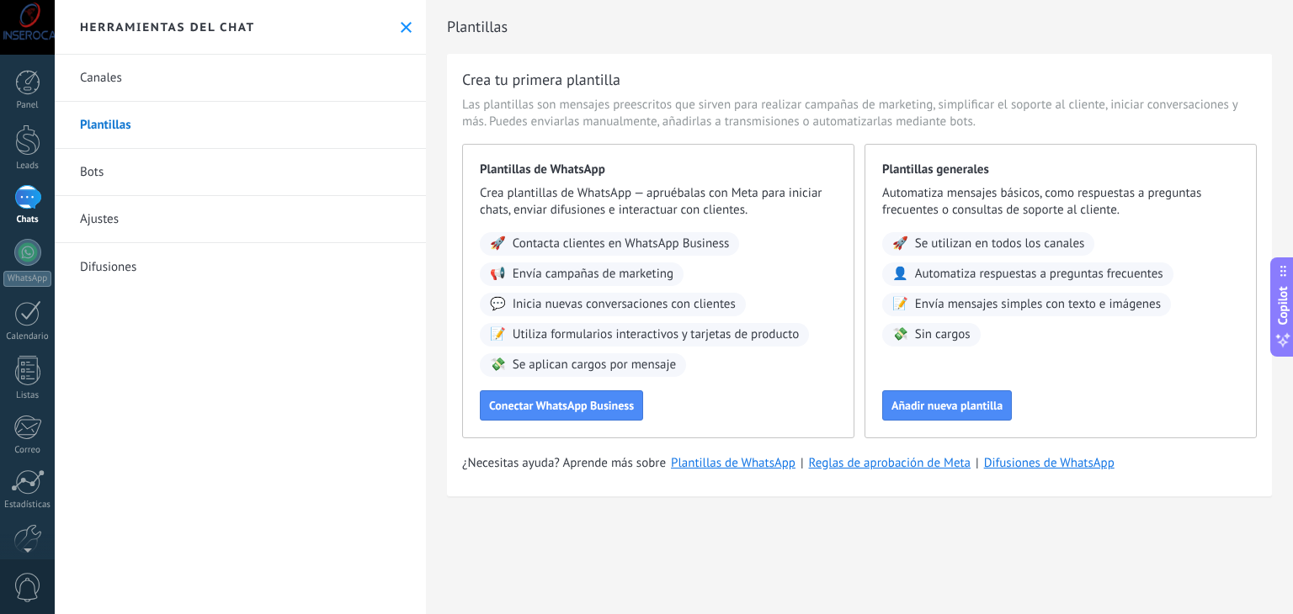
click at [125, 183] on link "Bots" at bounding box center [240, 172] width 371 height 47
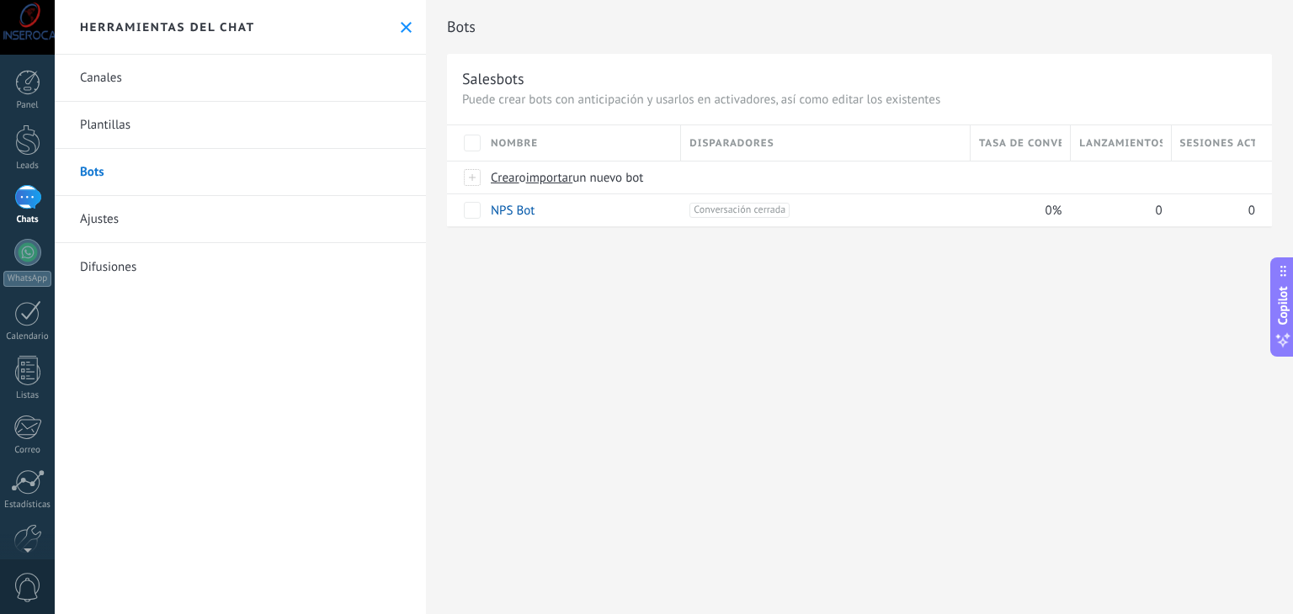
click at [118, 211] on link "Ajustes" at bounding box center [240, 219] width 371 height 47
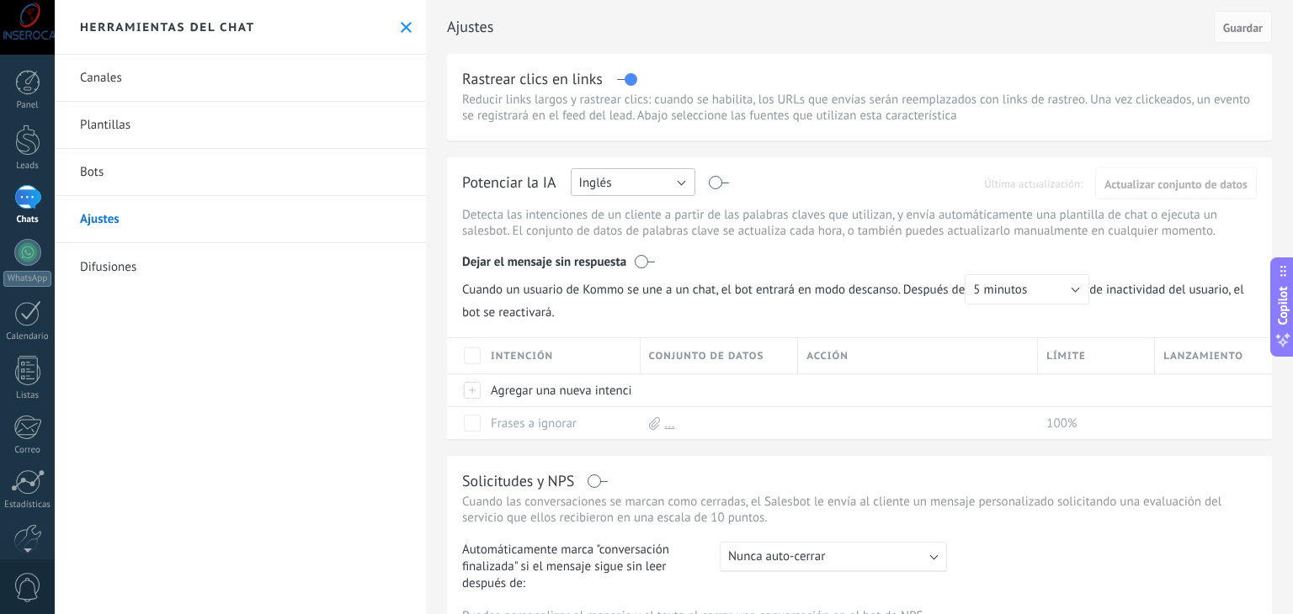
click at [672, 182] on button "Inglés" at bounding box center [633, 182] width 125 height 28
